Goal: Task Accomplishment & Management: Use online tool/utility

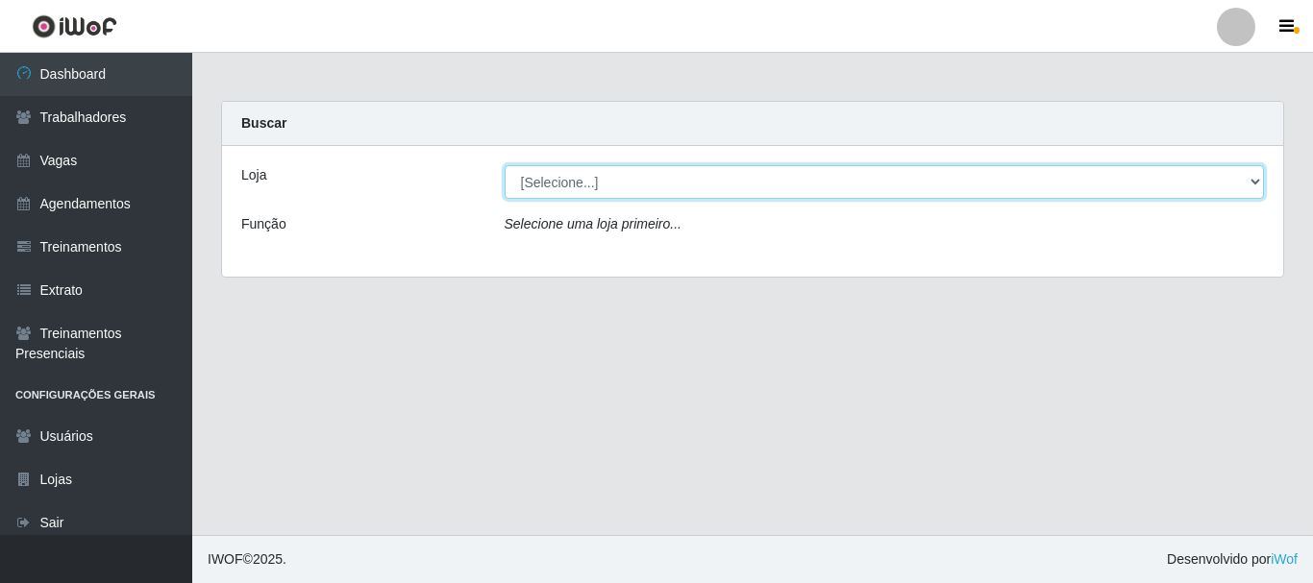
click at [1248, 179] on select "[Selecione...] O Cestão - [GEOGRAPHIC_DATA]" at bounding box center [885, 182] width 760 height 34
select select "238"
click at [505, 165] on select "[Selecione...] O Cestão - [GEOGRAPHIC_DATA]" at bounding box center [885, 182] width 760 height 34
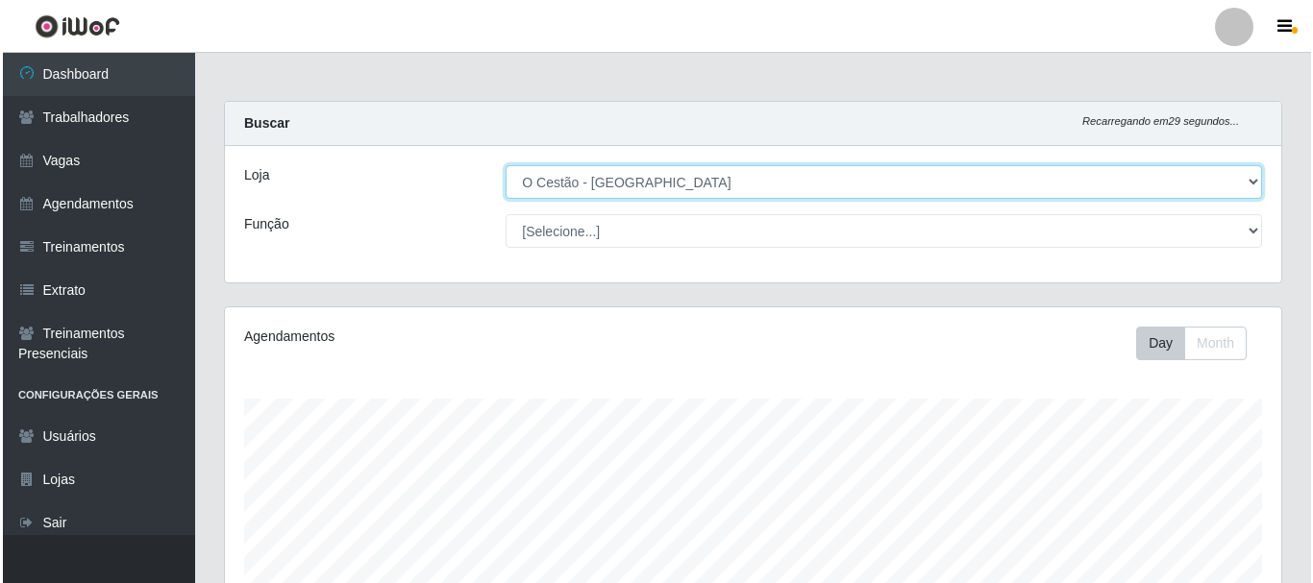
scroll to position [522, 0]
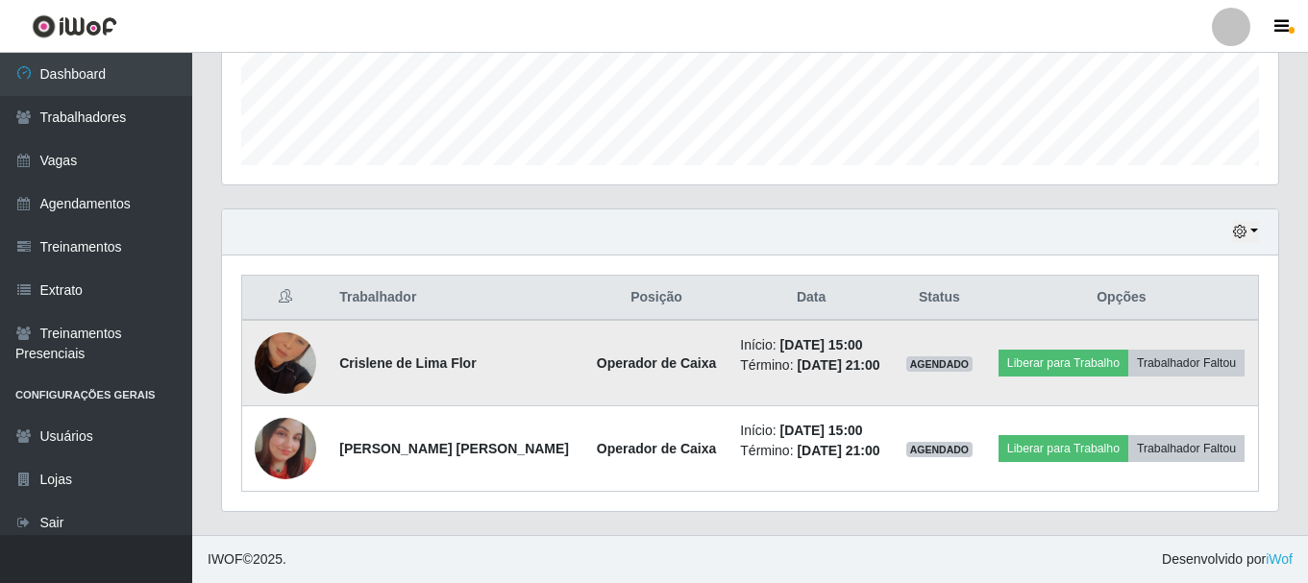
click at [1050, 380] on td "Liberar para Trabalho Trabalhador Faltou" at bounding box center [1122, 363] width 274 height 86
click at [1051, 374] on button "Liberar para Trabalho" at bounding box center [1064, 363] width 130 height 27
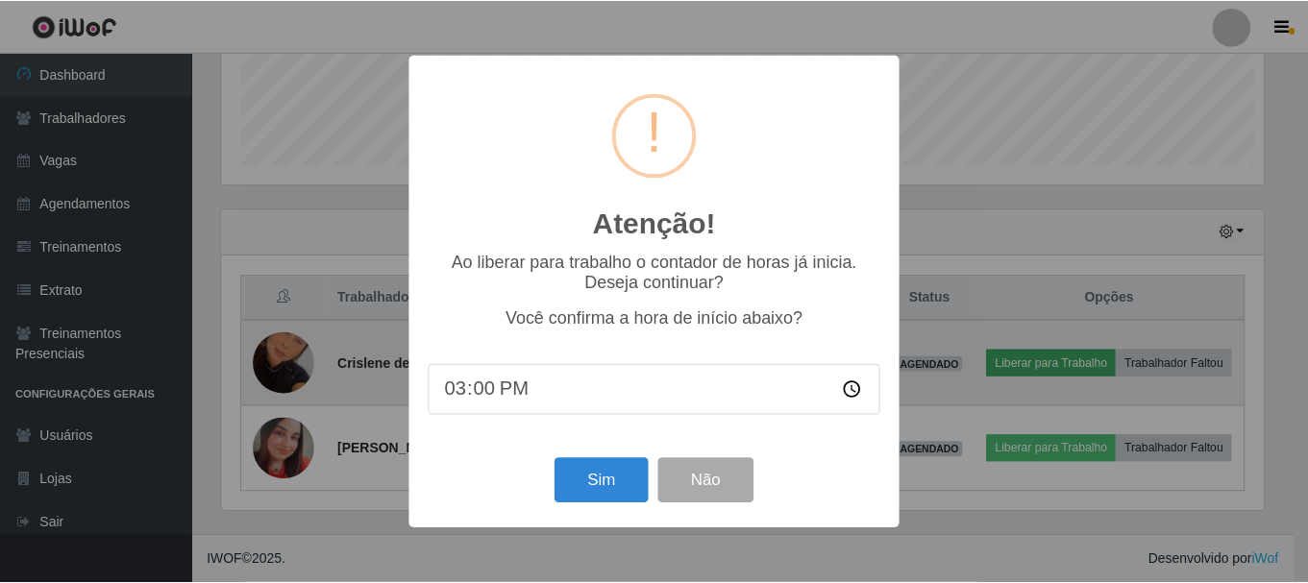
scroll to position [399, 1047]
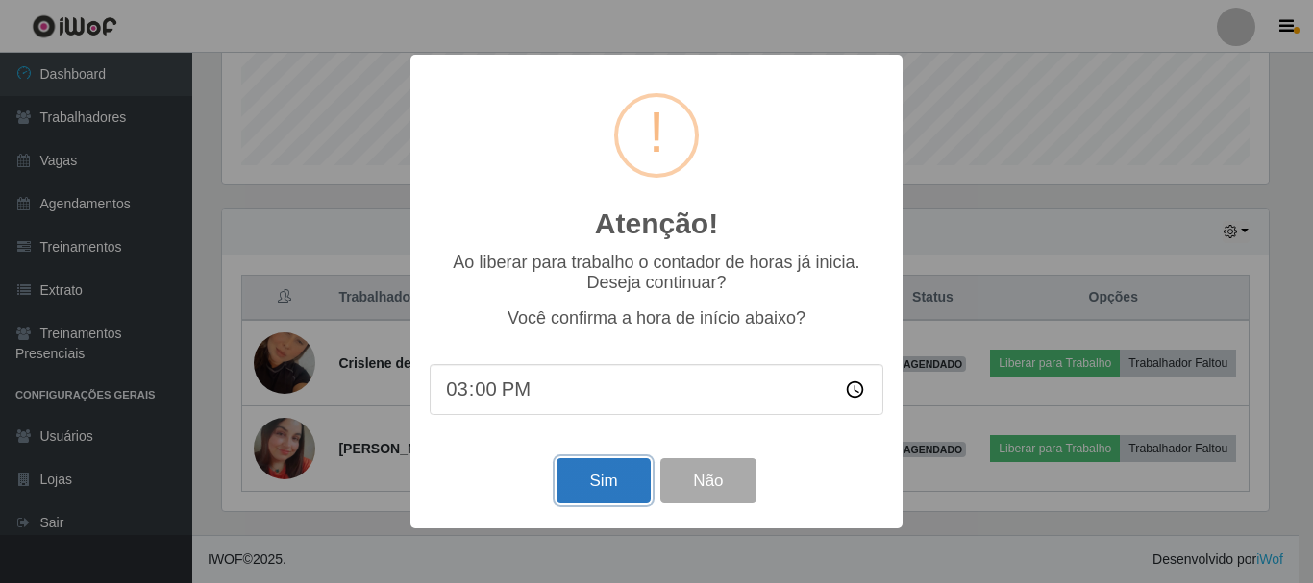
click at [628, 484] on button "Sim" at bounding box center [602, 480] width 93 height 45
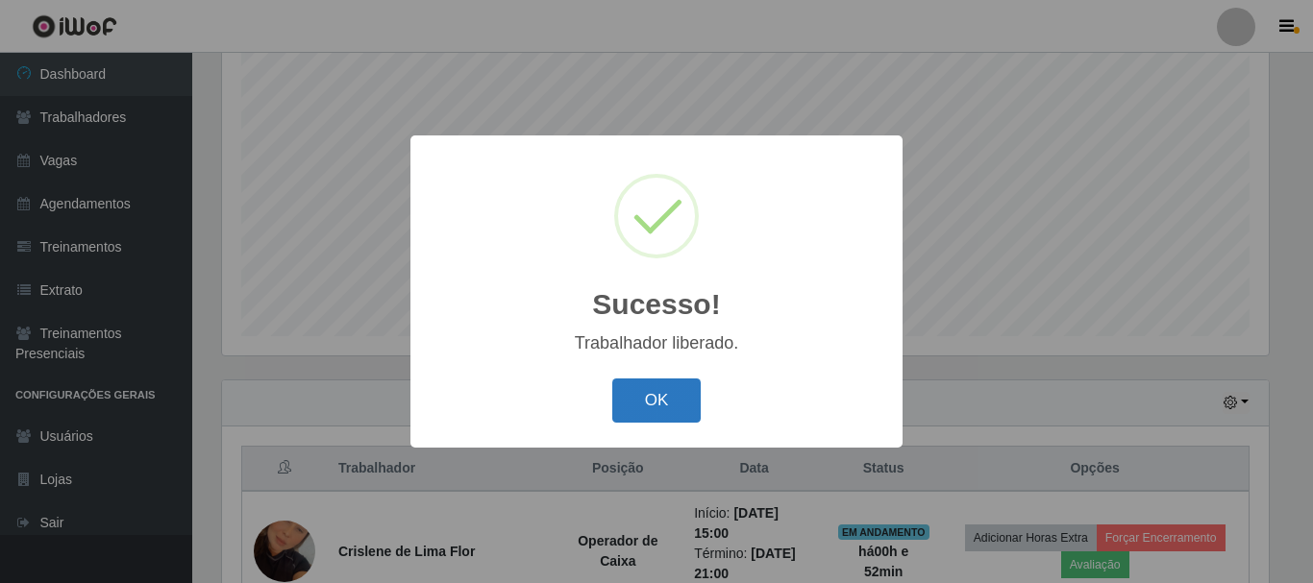
click at [692, 403] on button "OK" at bounding box center [656, 401] width 89 height 45
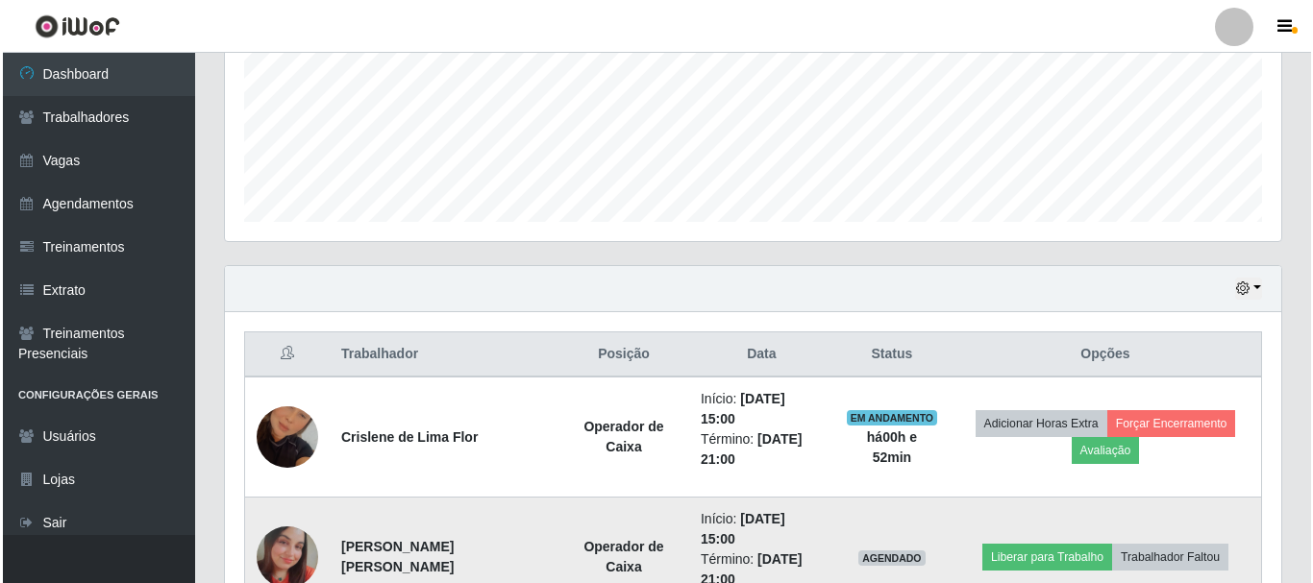
scroll to position [591, 0]
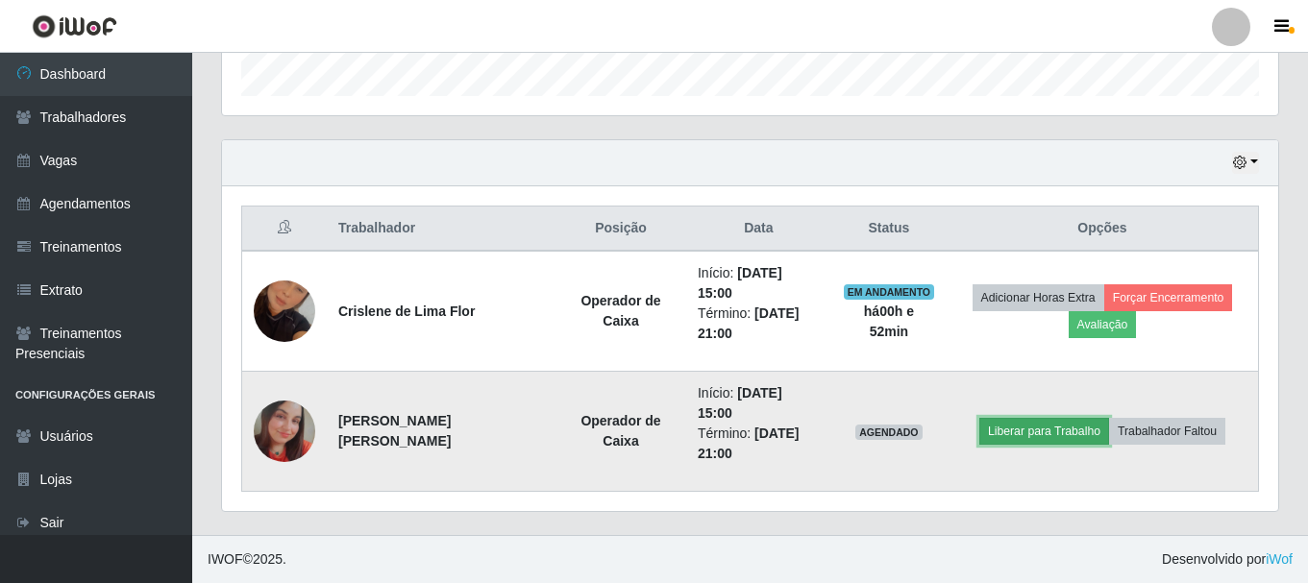
click at [1000, 432] on button "Liberar para Trabalho" at bounding box center [1044, 431] width 130 height 27
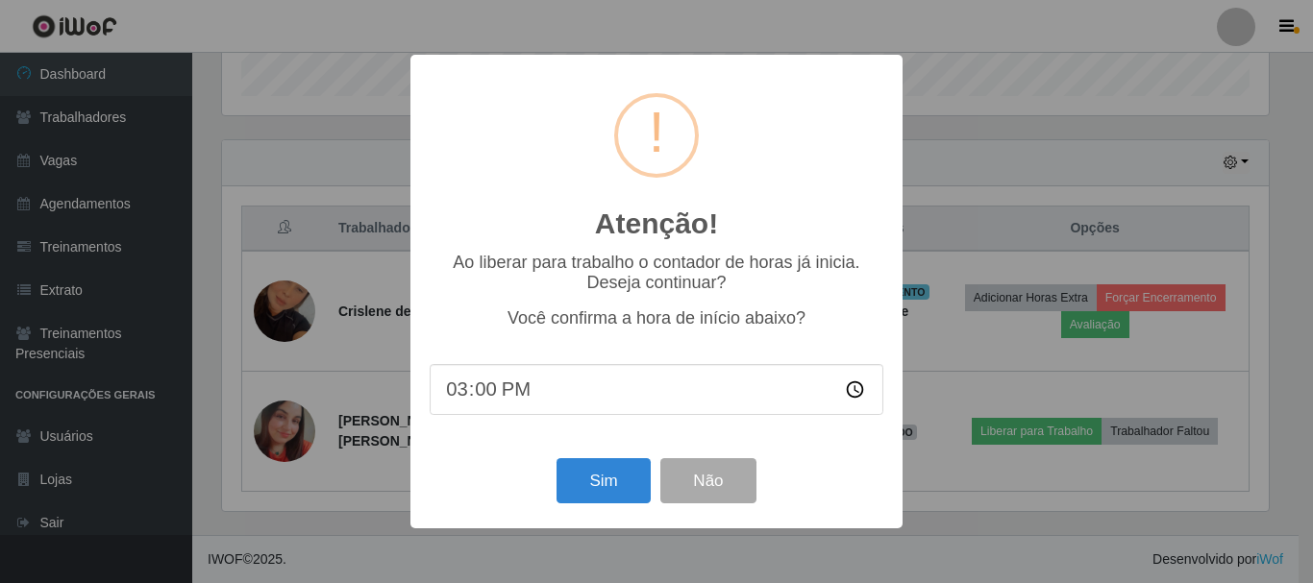
scroll to position [399, 1047]
click at [586, 477] on button "Sim" at bounding box center [602, 480] width 93 height 45
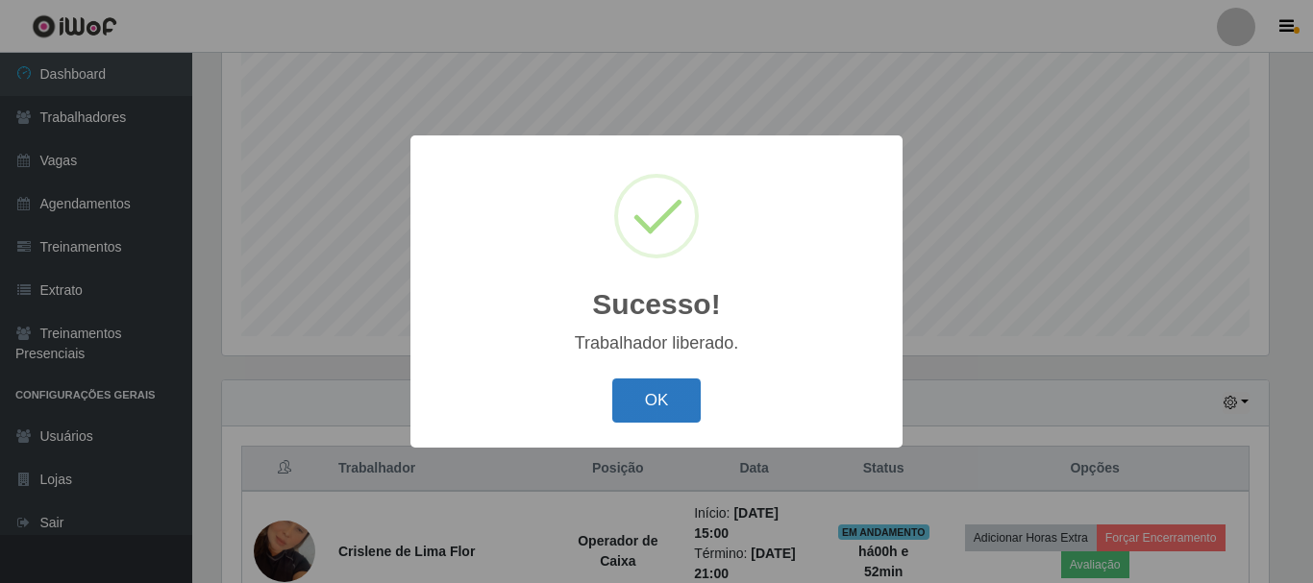
click at [675, 396] on button "OK" at bounding box center [656, 401] width 89 height 45
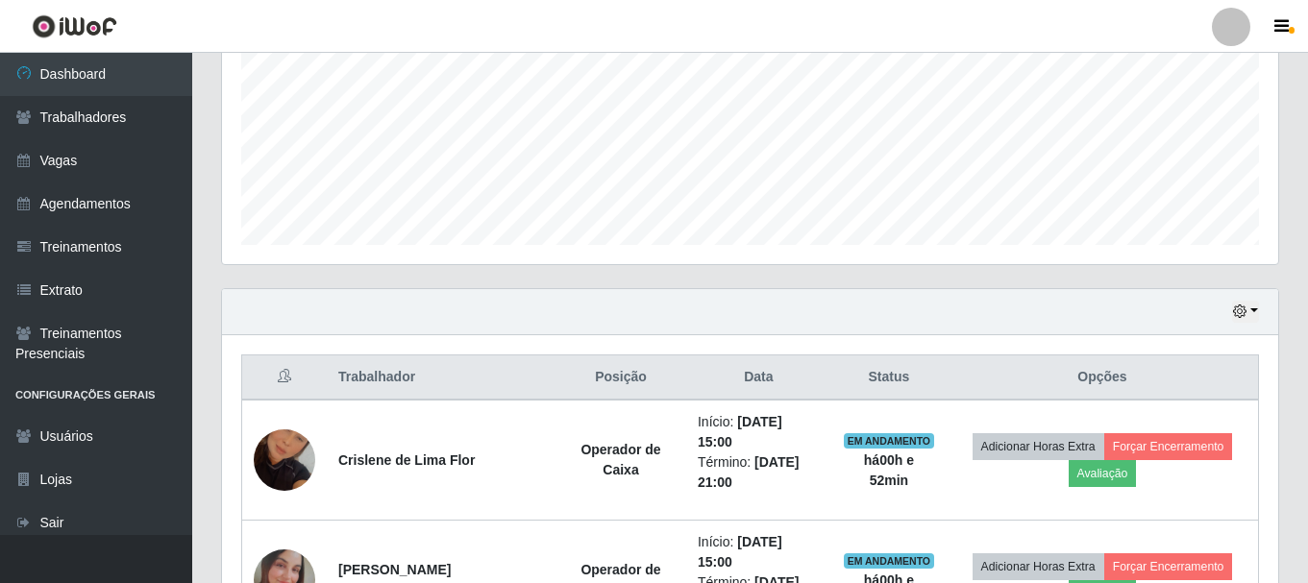
scroll to position [591, 0]
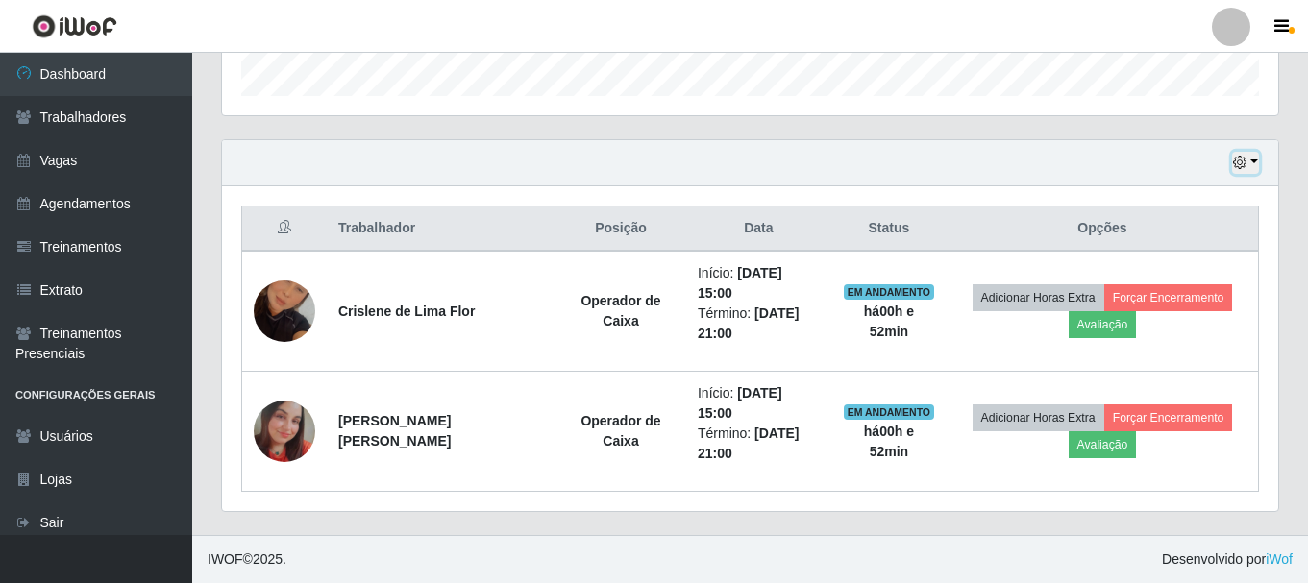
click at [1254, 156] on button "button" at bounding box center [1245, 163] width 27 height 22
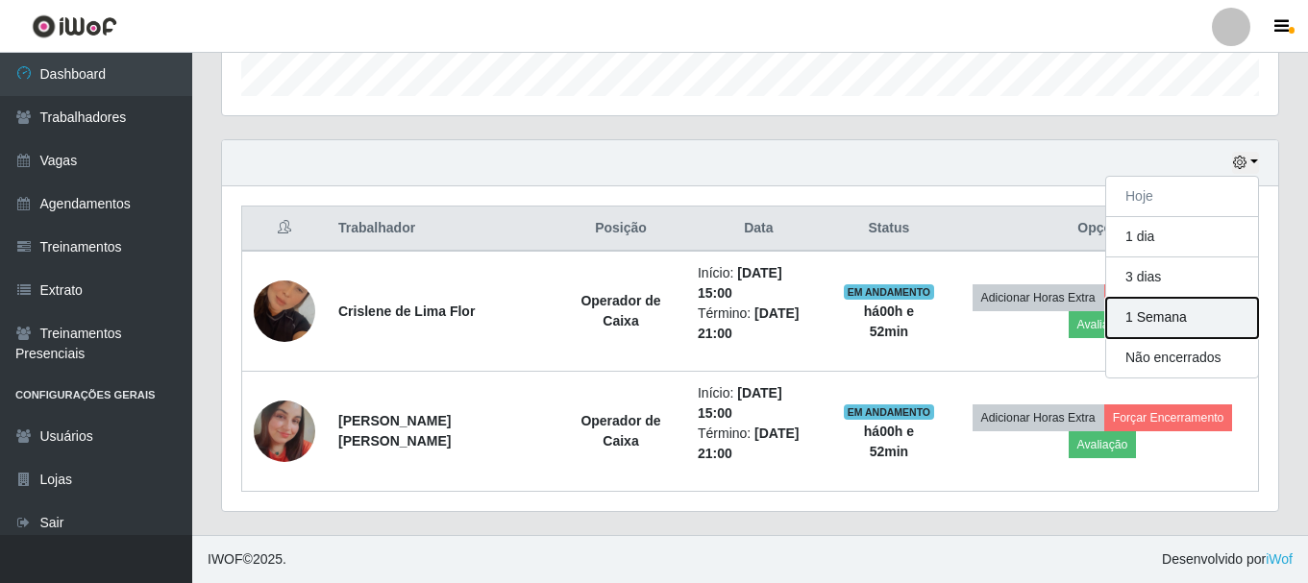
click at [1223, 329] on button "1 Semana" at bounding box center [1182, 318] width 152 height 40
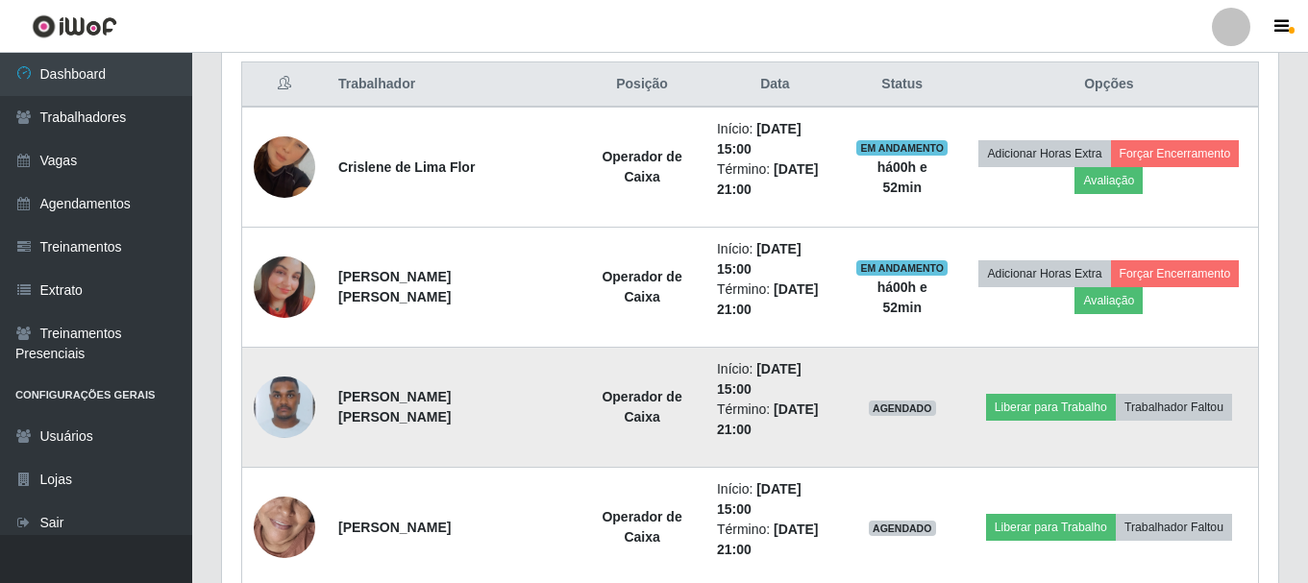
scroll to position [0, 0]
